Goal: Information Seeking & Learning: Learn about a topic

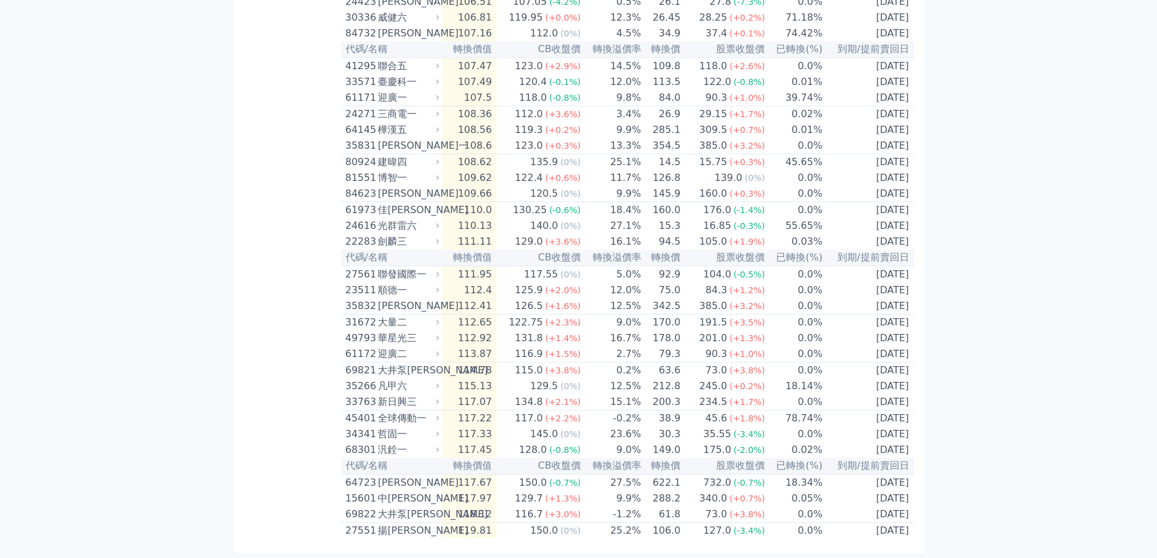
scroll to position [2340, 0]
drag, startPoint x: 893, startPoint y: 411, endPoint x: 843, endPoint y: 409, distance: 50.5
click at [843, 411] on td "[DATE]" at bounding box center [868, 419] width 91 height 16
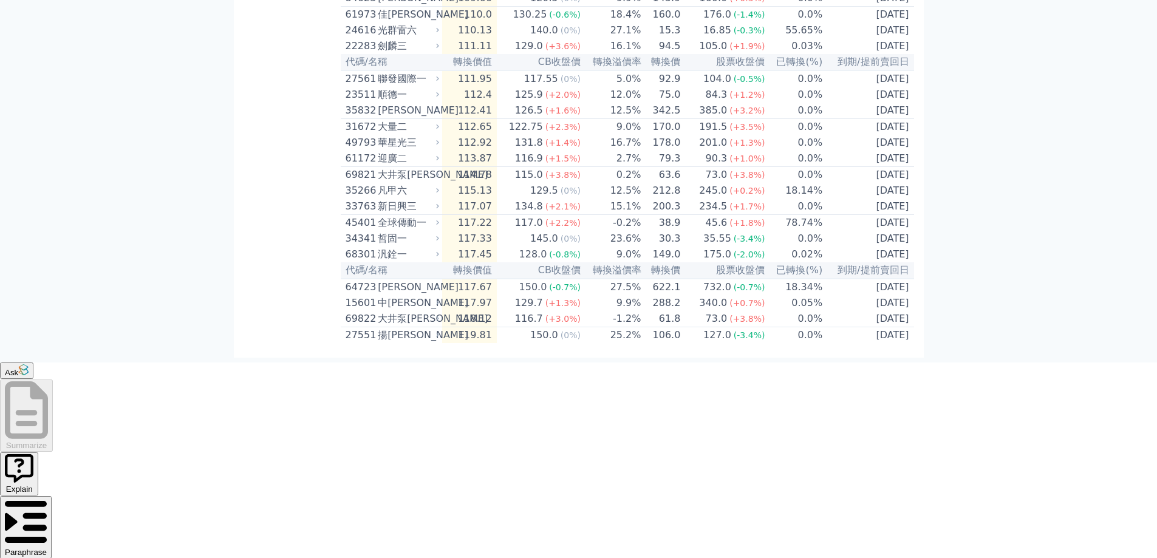
click at [685, 247] on td "35.55 (-3.4%)" at bounding box center [723, 239] width 84 height 16
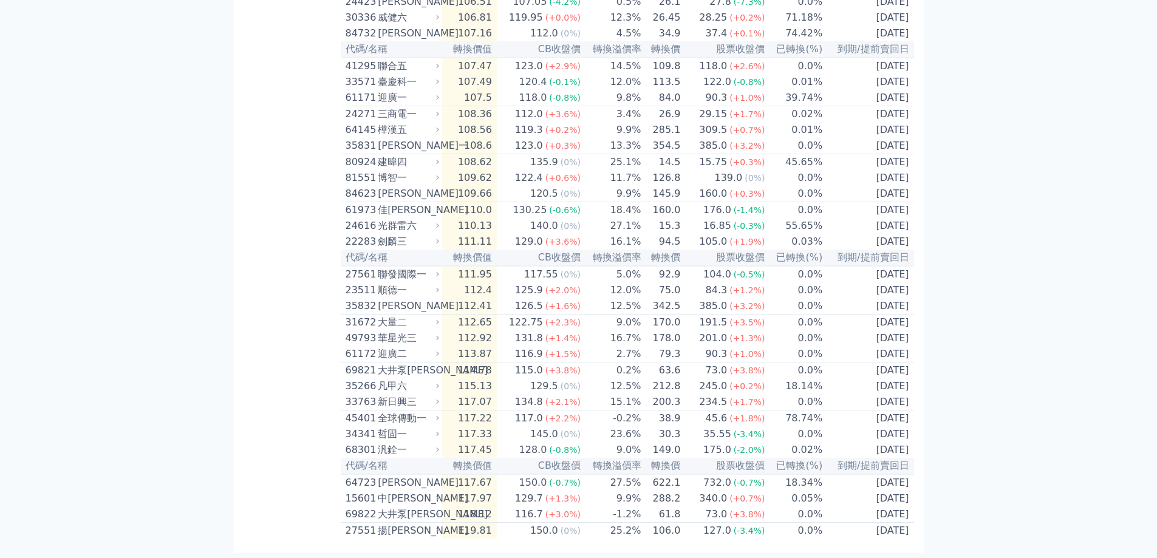
drag, startPoint x: 0, startPoint y: 381, endPoint x: 115, endPoint y: 388, distance: 115.0
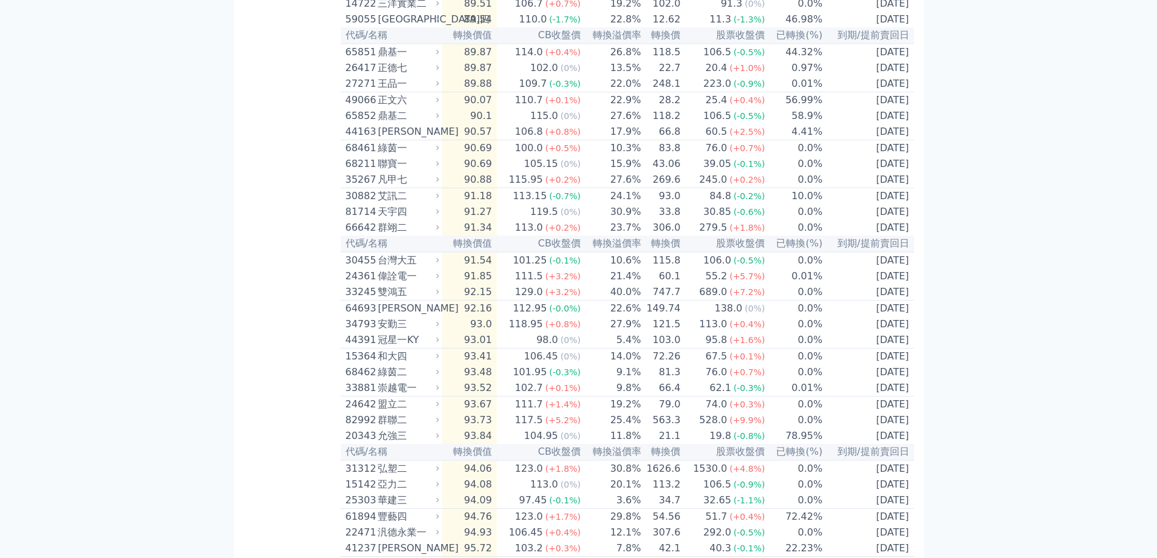
scroll to position [0, 0]
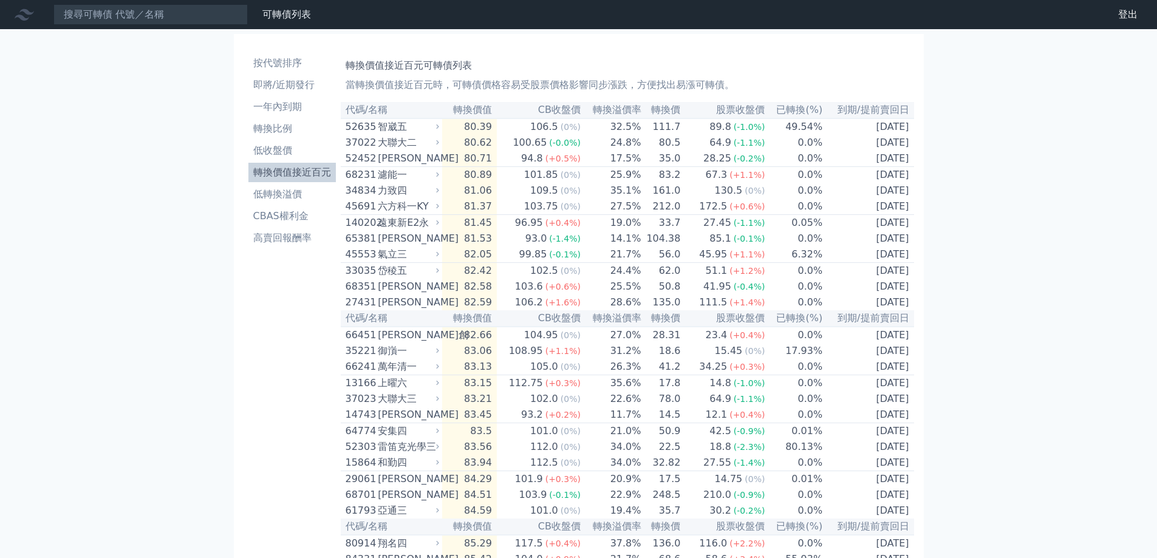
drag, startPoint x: 909, startPoint y: 533, endPoint x: 344, endPoint y: 68, distance: 732.0
copy div "轉換價值接近百元可轉債列表 當轉換價值接近百元時，可轉債價格容易受股票價格影響同步漲跌，方便找出易漲可轉債。 代碼/名稱 轉換價值 CB收盤價 轉換溢價率 轉…"
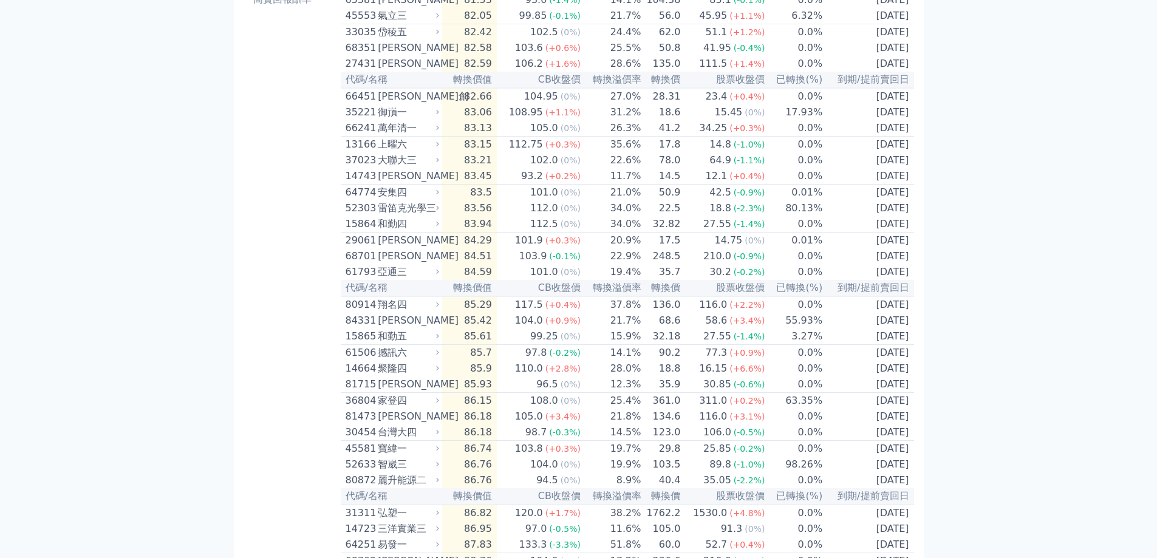
scroll to position [304, 0]
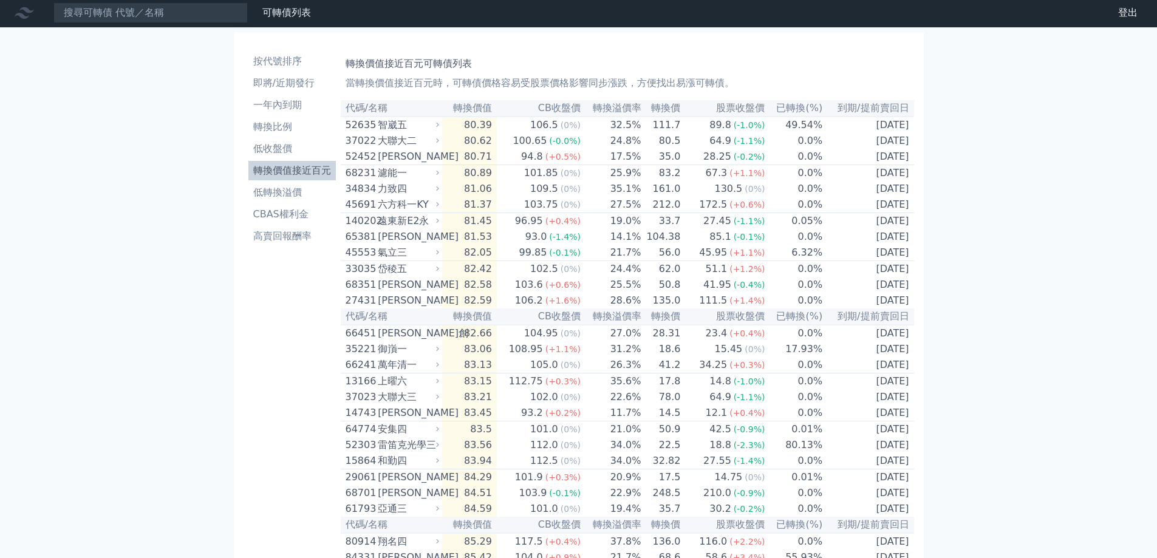
scroll to position [0, 0]
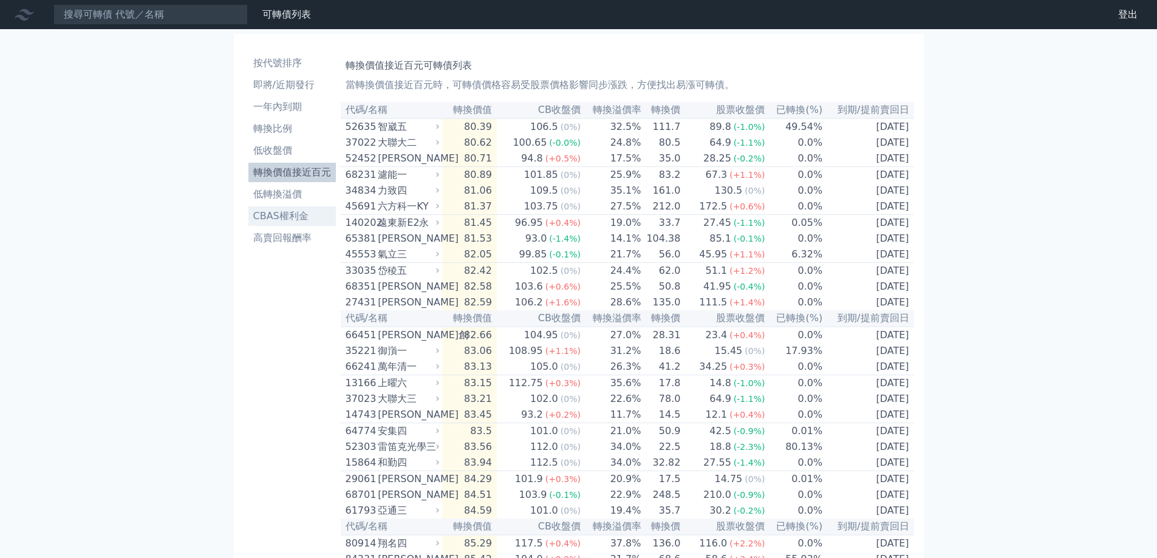
click at [286, 213] on li "CBAS權利金" at bounding box center [291, 216] width 87 height 15
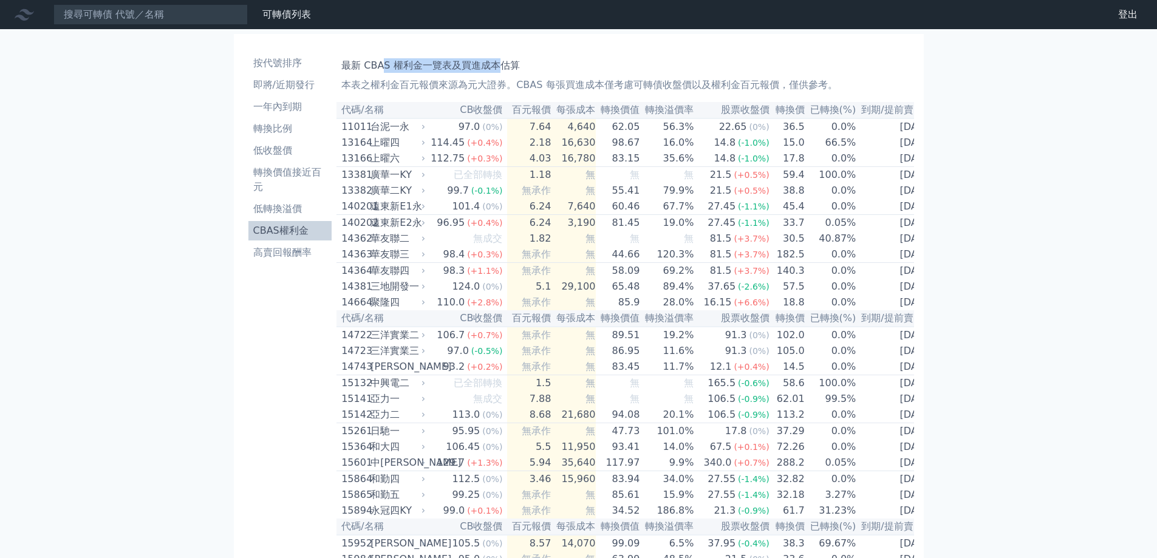
drag, startPoint x: 385, startPoint y: 61, endPoint x: 498, endPoint y: 73, distance: 113.0
click at [498, 73] on div "最新 CBAS 權利金一覽表及買進成本估算 本表之權利金百元報價來源為元大證券。CBAS 每張買進成本僅考慮可轉債收盤價以及權利金百元報價，僅供參考。" at bounding box center [624, 72] width 567 height 39
click at [499, 74] on div "最新 CBAS 權利金一覽表及買進成本估算 本表之權利金百元報價來源為元大證券。CBAS 每張買進成本僅考慮可轉債收盤價以及權利金百元報價，僅供參考。" at bounding box center [624, 72] width 567 height 39
click at [567, 84] on p "本表之權利金百元報價來源為元大證券。CBAS 每張買進成本僅考慮可轉債收盤價以及權利金百元報價，僅供參考。" at bounding box center [624, 85] width 567 height 15
drag, startPoint x: 535, startPoint y: 103, endPoint x: 537, endPoint y: 116, distance: 12.9
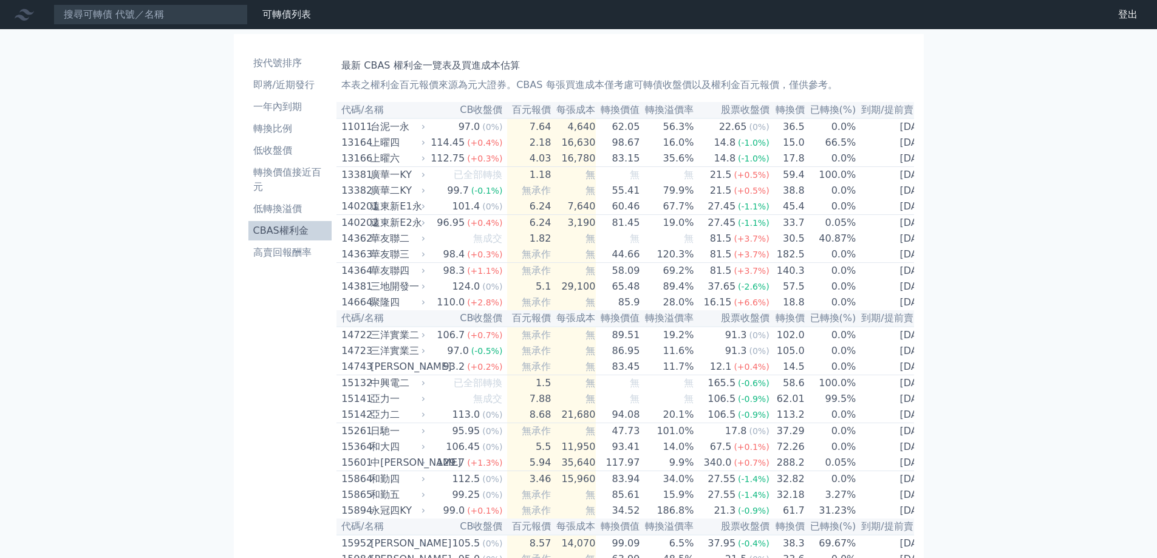
click at [535, 105] on th "百元報價" at bounding box center [529, 110] width 44 height 16
drag, startPoint x: 343, startPoint y: 61, endPoint x: 908, endPoint y: 168, distance: 575.0
copy div "最新 CBAS 權利金一覽表及買進成本估算 本表之權利金百元報價來源為元大證券。CBAS 每張買進成本僅考慮可轉債收盤價以及權利金百元報價，僅供參考。 代碼/…"
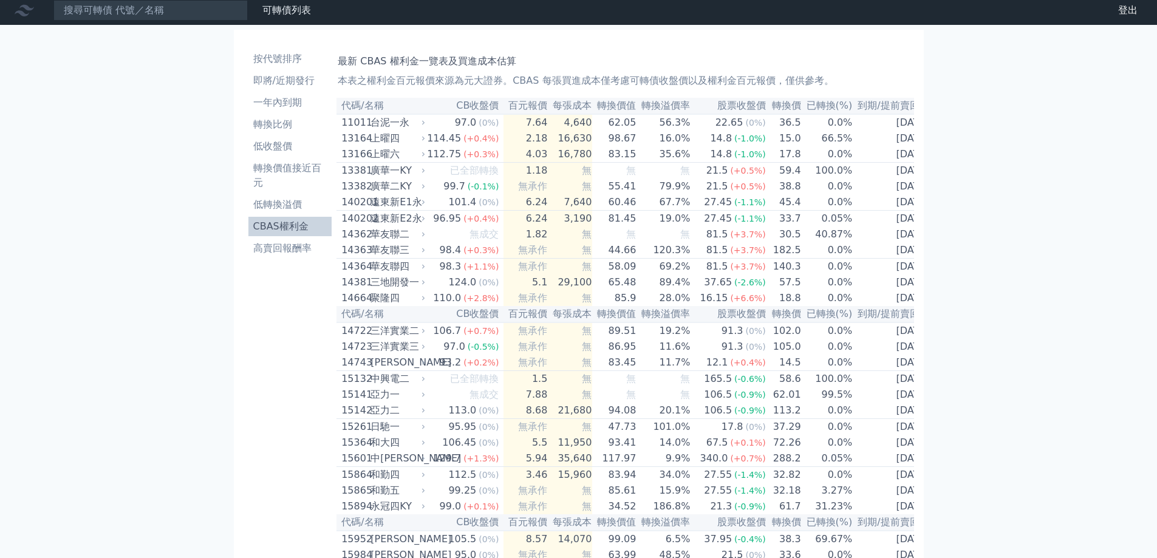
scroll to position [0, 0]
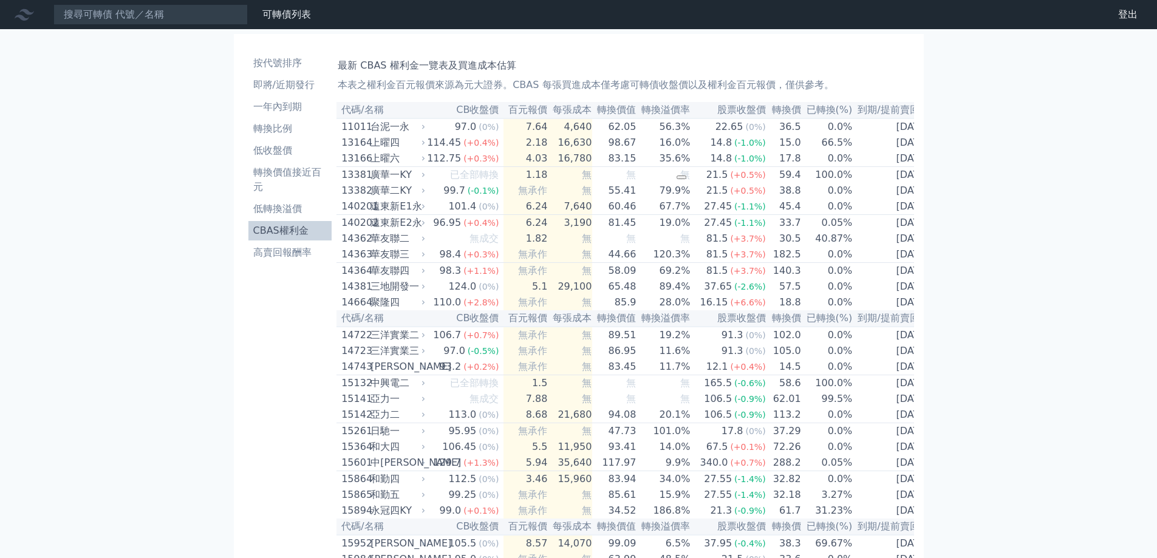
copy div "最新 CBAS 權利金一覽表及買進成本估算 本表之權利金百元報價來源為元大證券。CBAS 每張買進成本僅考慮可轉債收盤價以及權利金百元報價，僅供參考。 代碼/…"
drag, startPoint x: 436, startPoint y: 87, endPoint x: 395, endPoint y: 73, distance: 43.2
click at [436, 87] on p "本表之權利金百元報價來源為元大證券。CBAS 每張買進成本僅考慮可轉債收盤價以及權利金百元報價，僅供參考。" at bounding box center [621, 85] width 567 height 15
click at [386, 64] on h1 "最新 CBAS 權利金一覽表及買進成本估算" at bounding box center [621, 65] width 567 height 15
drag, startPoint x: 360, startPoint y: 64, endPoint x: 418, endPoint y: 64, distance: 58.3
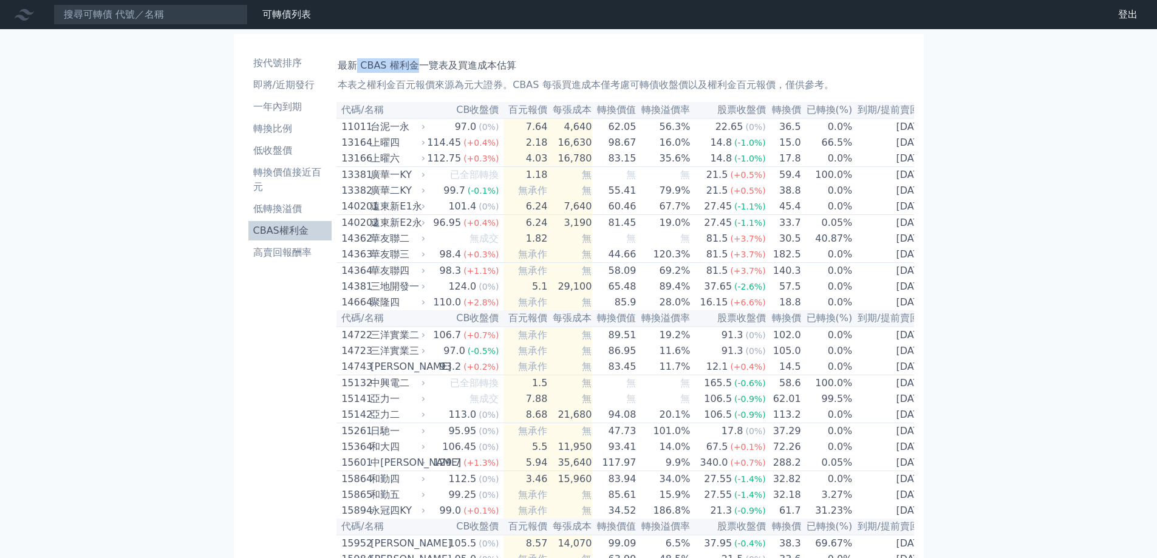
click at [418, 64] on h1 "最新 CBAS 權利金一覽表及買進成本估算" at bounding box center [621, 65] width 567 height 15
click at [310, 256] on li "高賣回報酬率" at bounding box center [290, 252] width 84 height 15
